Goal: Find contact information: Find contact information

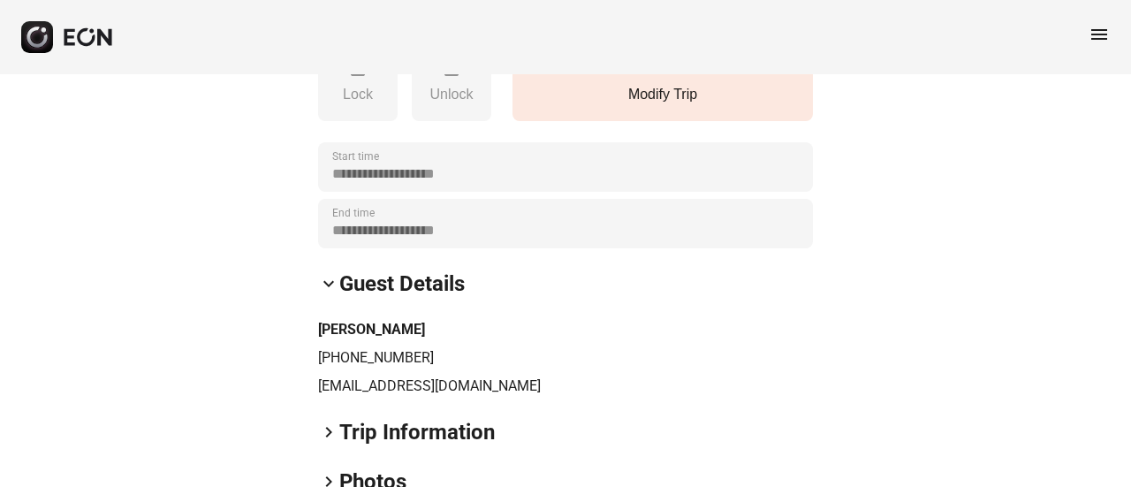
scroll to position [442, 0]
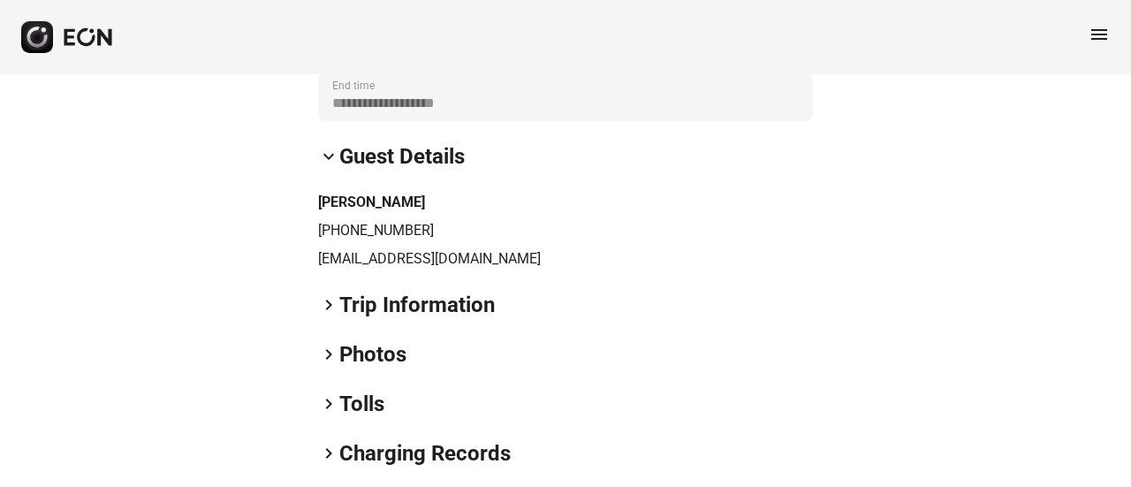
click at [374, 266] on p "[EMAIL_ADDRESS][DOMAIN_NAME]" at bounding box center [565, 258] width 495 height 21
copy div "[PERSON_NAME][EMAIL_ADDRESS][DOMAIN_NAME] keyboard_arrow_right"
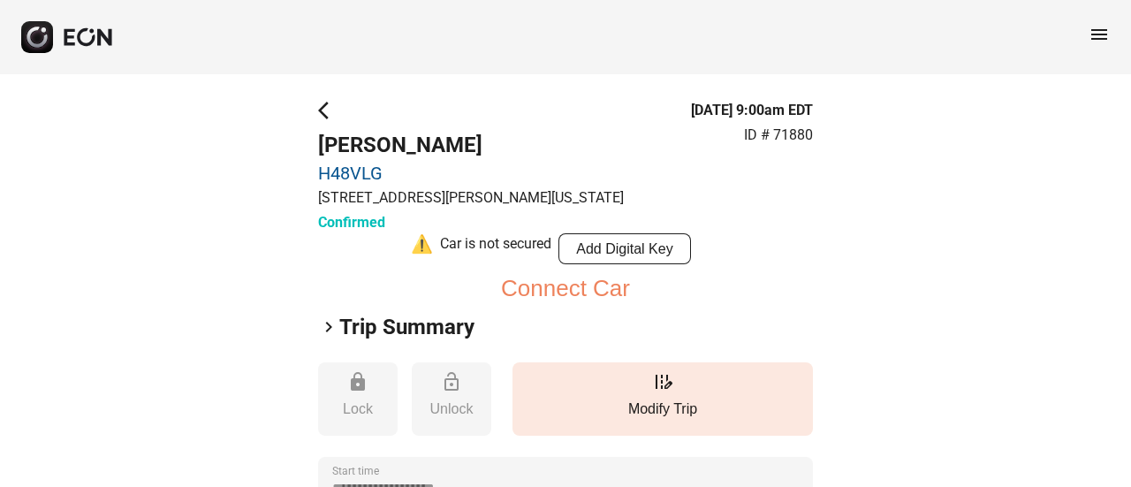
scroll to position [265, 0]
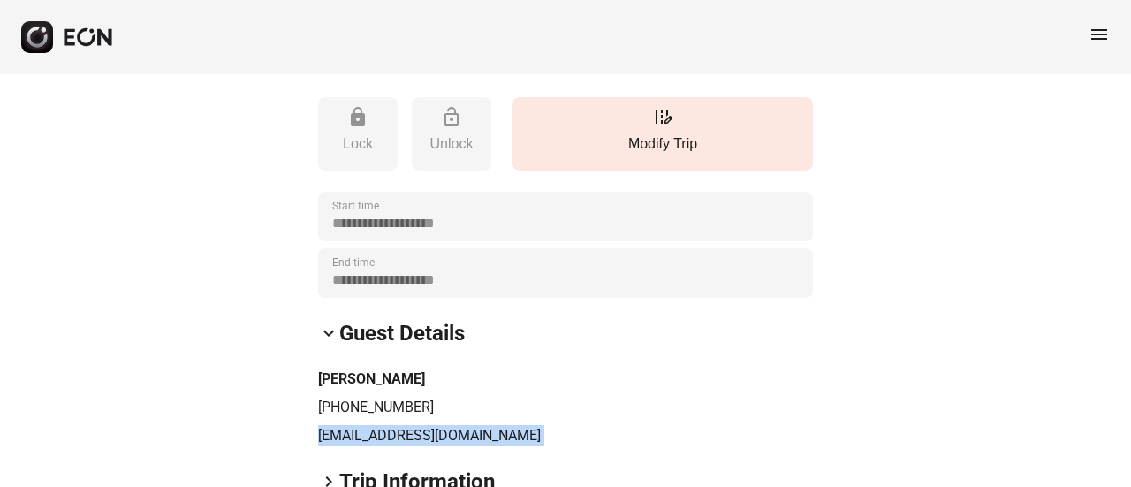
copy div "[PERSON_NAME][EMAIL_ADDRESS][DOMAIN_NAME] keyboard_arrow_right"
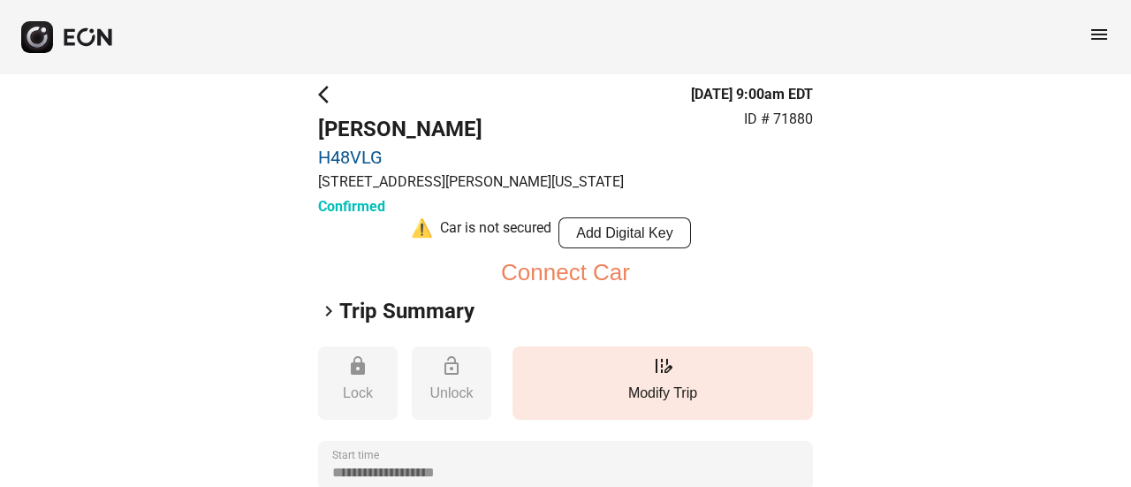
scroll to position [0, 0]
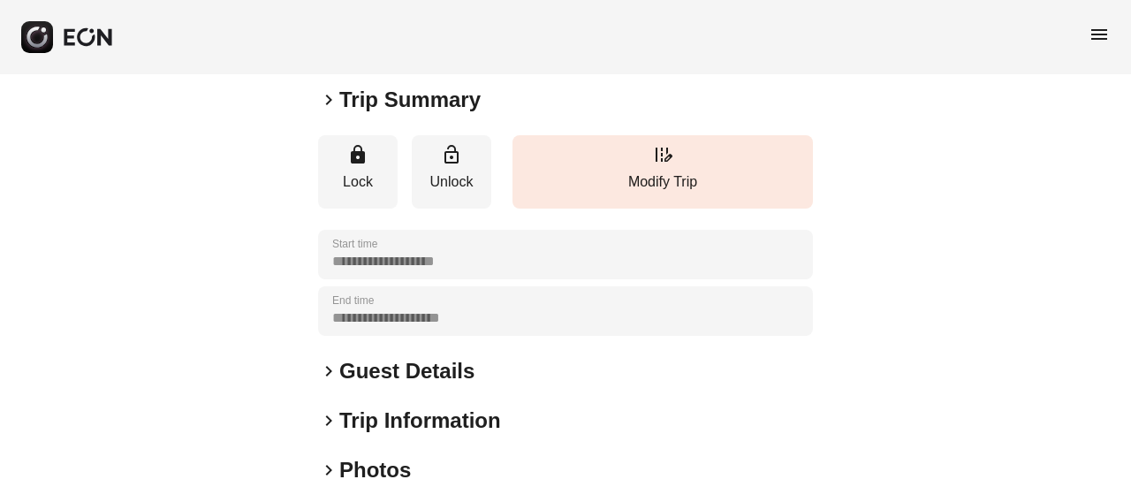
scroll to position [177, 0]
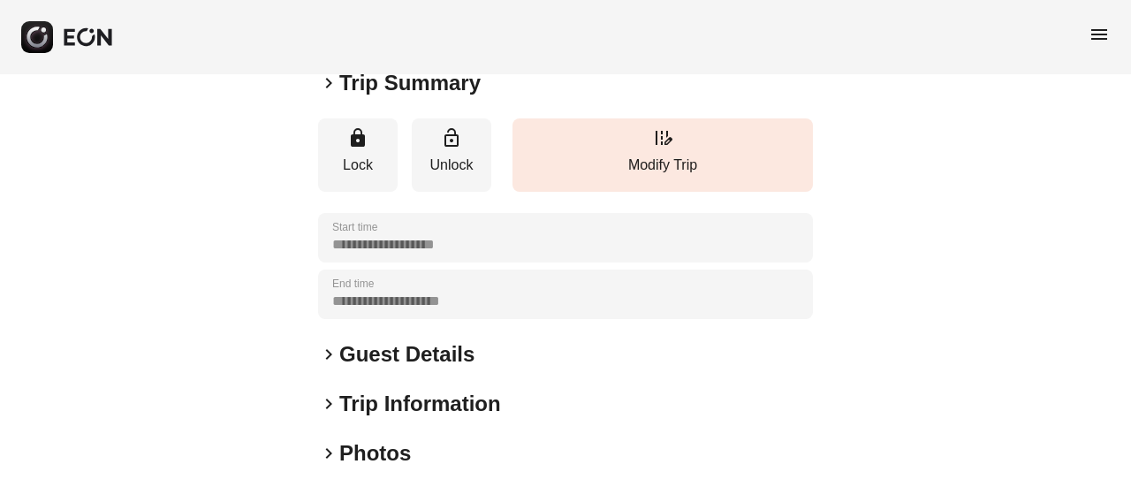
click at [348, 352] on h2 "Guest Details" at bounding box center [406, 354] width 135 height 28
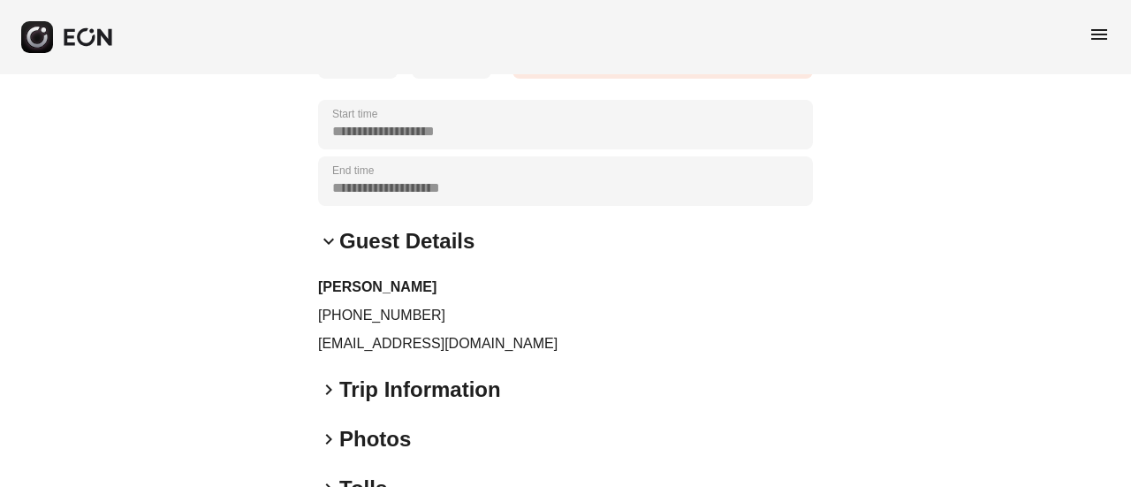
scroll to position [353, 0]
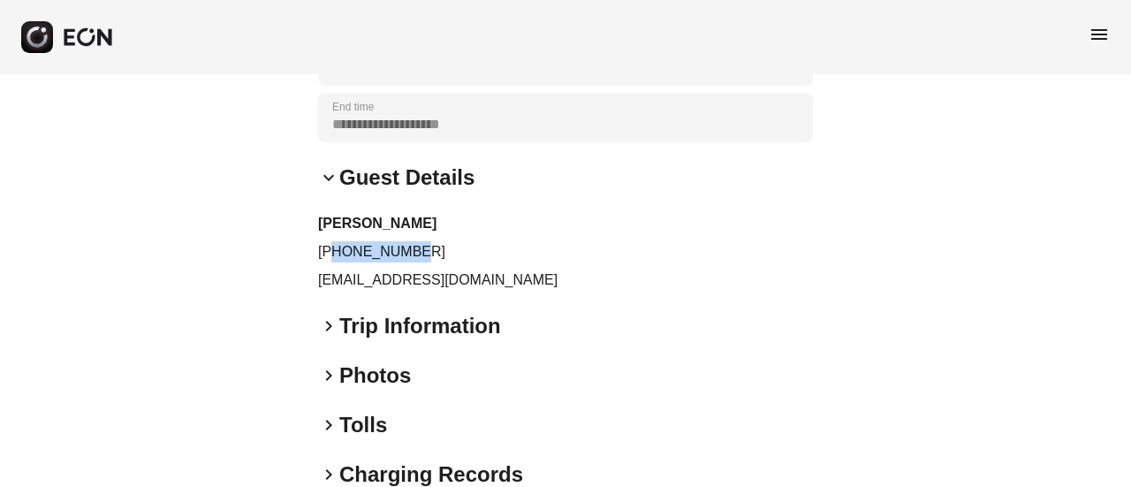
drag, startPoint x: 335, startPoint y: 250, endPoint x: 449, endPoint y: 255, distance: 114.1
click at [449, 255] on p "+17023582313" at bounding box center [565, 251] width 495 height 21
copy p "7023582313"
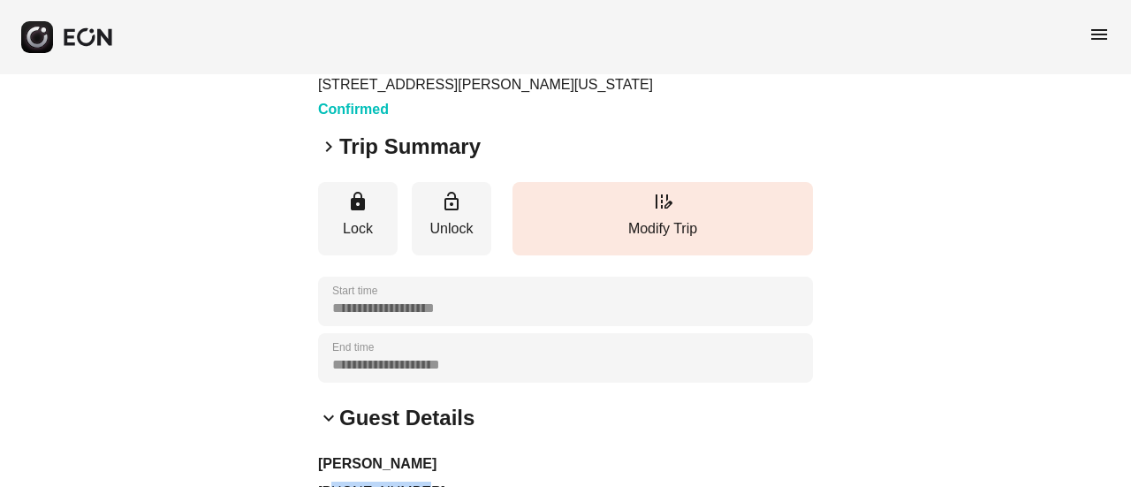
scroll to position [177, 0]
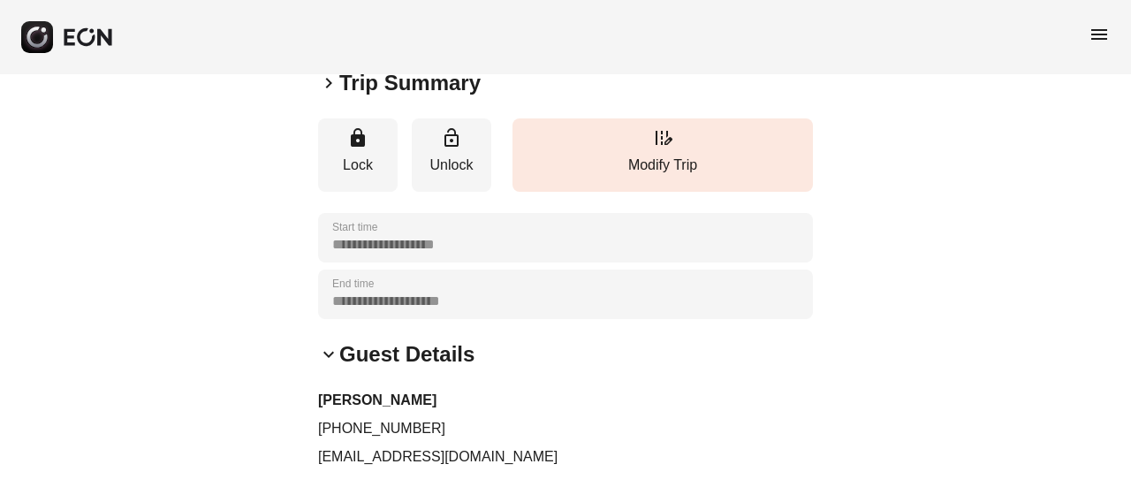
click at [361, 453] on p "jlevsae@gmail.com" at bounding box center [565, 456] width 495 height 21
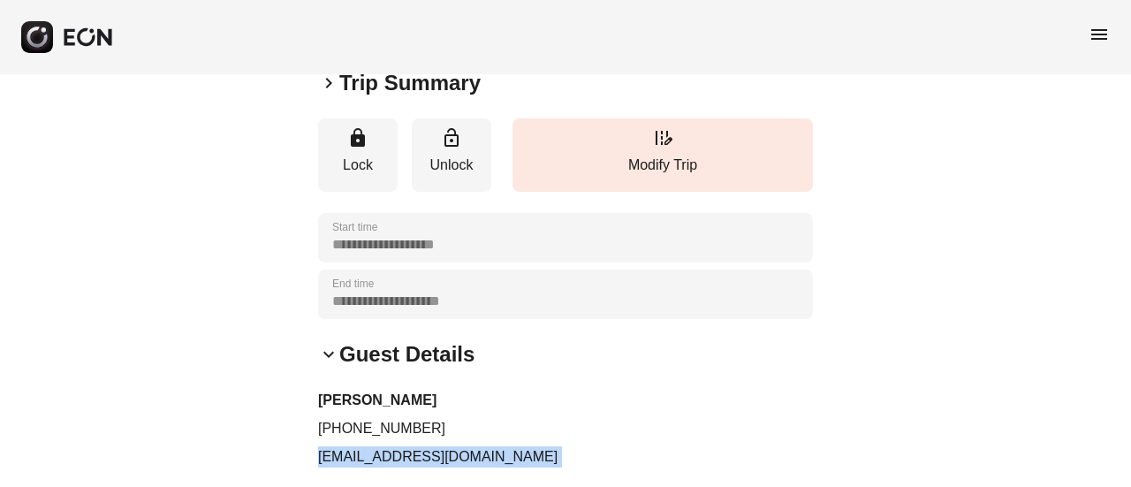
click at [361, 453] on p "jlevsae@gmail.com" at bounding box center [565, 456] width 495 height 21
copy div "jlevsae@gmail.com keyboard_arrow_right"
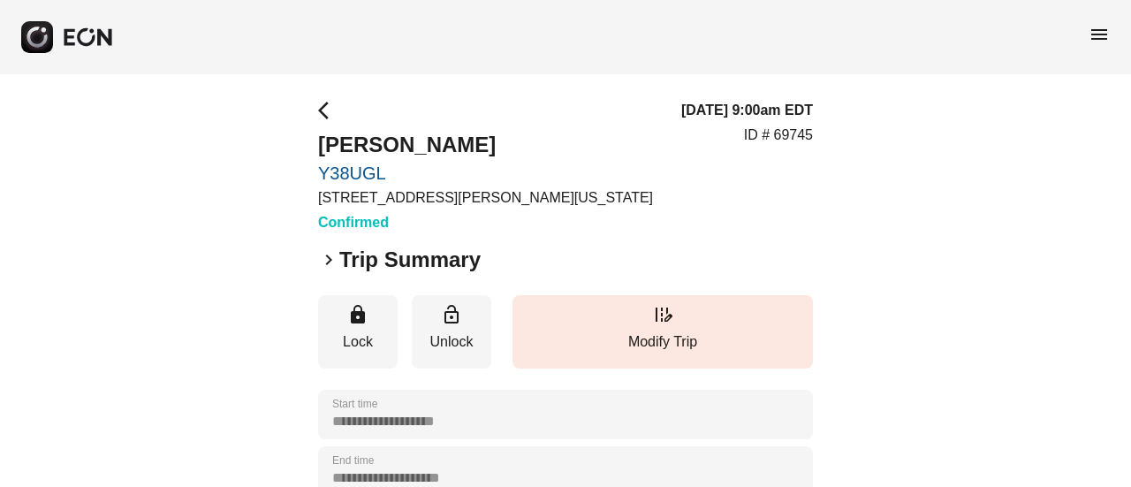
scroll to position [88, 0]
